Goal: Information Seeking & Learning: Learn about a topic

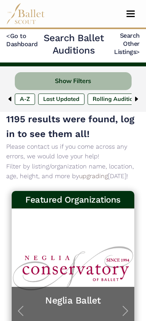
click at [136, 99] on img at bounding box center [136, 99] width 6 height 6
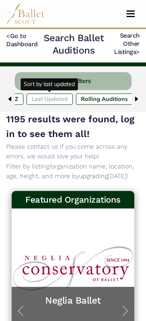
click at [58, 99] on label "Last Updated" at bounding box center [49, 99] width 46 height 11
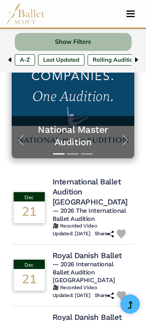
scroll to position [171, 0]
click at [83, 251] on h4 "Royal Danish Ballet" at bounding box center [86, 256] width 69 height 10
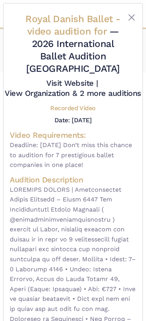
scroll to position [0, 0]
click at [131, 20] on button "Close" at bounding box center [131, 17] width 9 height 9
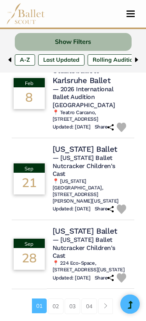
scroll to position [739, 0]
click at [55, 299] on link "02" at bounding box center [56, 307] width 16 height 16
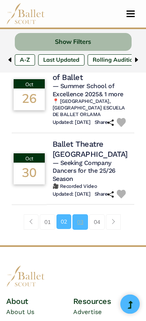
scroll to position [854, 0]
click at [77, 214] on link "03" at bounding box center [80, 222] width 16 height 16
